Goal: Find specific page/section: Find specific page/section

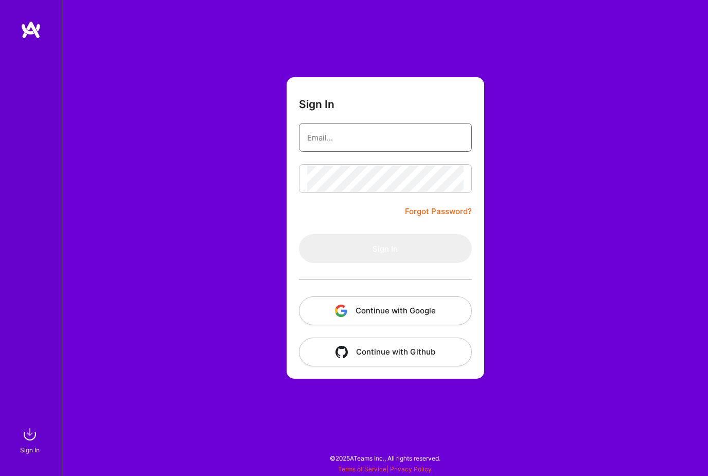
type input "[EMAIL_ADDRESS][DOMAIN_NAME]"
click at [385, 249] on button "Sign In" at bounding box center [385, 248] width 173 height 29
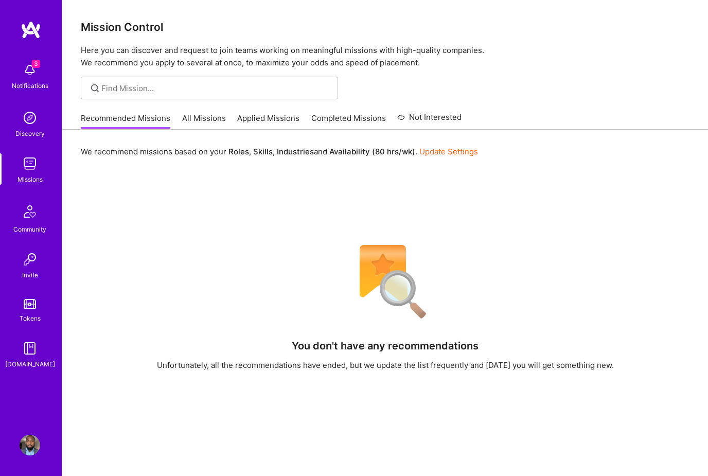
click at [226, 112] on div "Recommended Missions All Missions Applied Missions Completed Missions Not Inter…" at bounding box center [271, 118] width 381 height 22
click at [203, 114] on link "All Missions" at bounding box center [204, 121] width 44 height 17
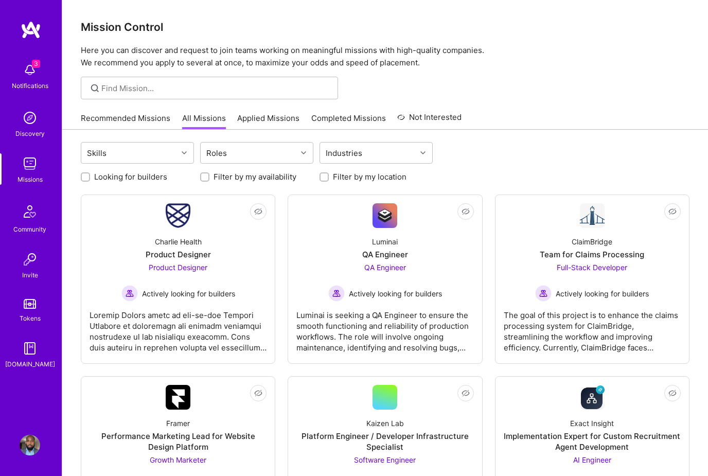
click at [306, 108] on div "Recommended Missions All Missions Applied Missions Completed Missions Not Inter…" at bounding box center [271, 118] width 381 height 22
click at [289, 113] on link "Applied Missions" at bounding box center [268, 121] width 62 height 17
